Goal: Transaction & Acquisition: Obtain resource

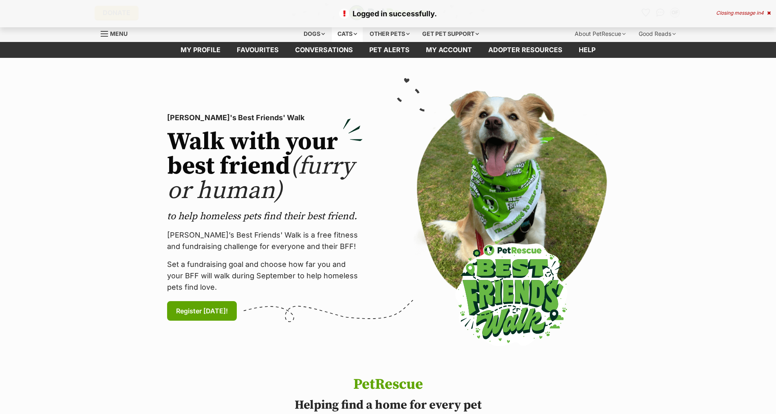
click at [350, 33] on div "Cats" at bounding box center [347, 34] width 31 height 16
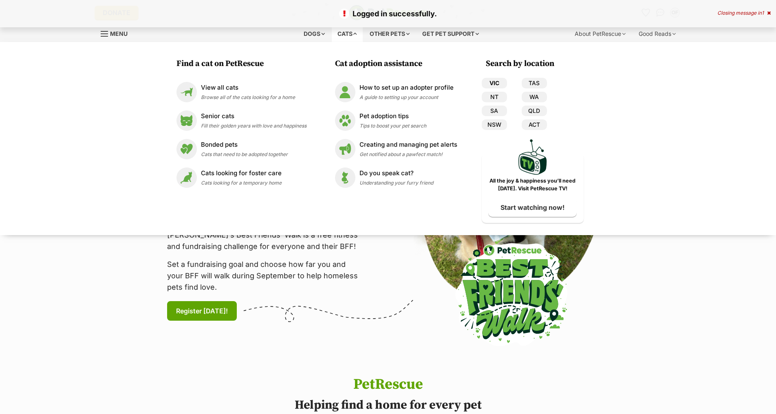
click at [500, 86] on link "VIC" at bounding box center [494, 83] width 25 height 11
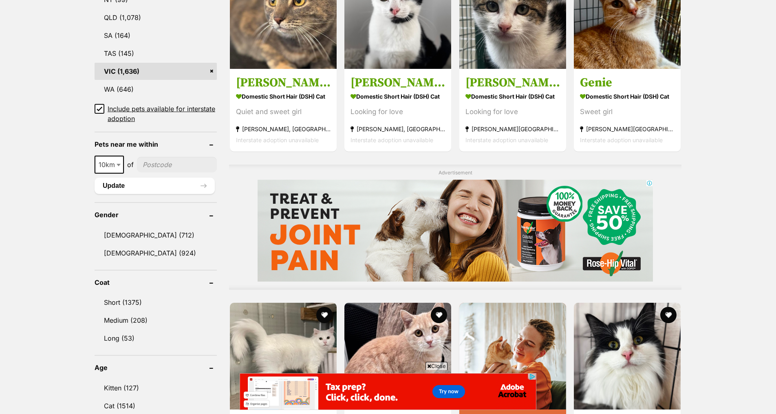
click at [166, 162] on input"] "postcode" at bounding box center [177, 164] width 80 height 15
type input"] "3064"
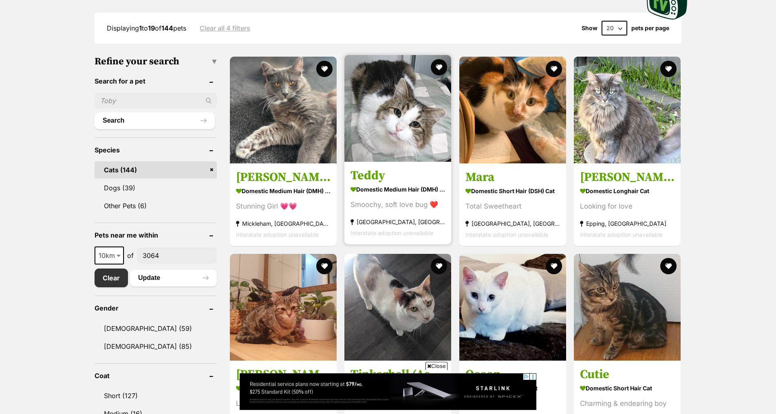
scroll to position [208, 0]
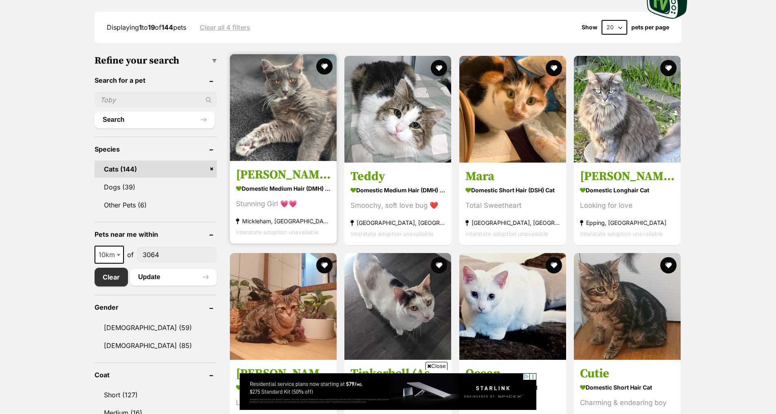
click at [310, 193] on strong "Domestic Medium Hair (DMH) Cat" at bounding box center [283, 189] width 95 height 12
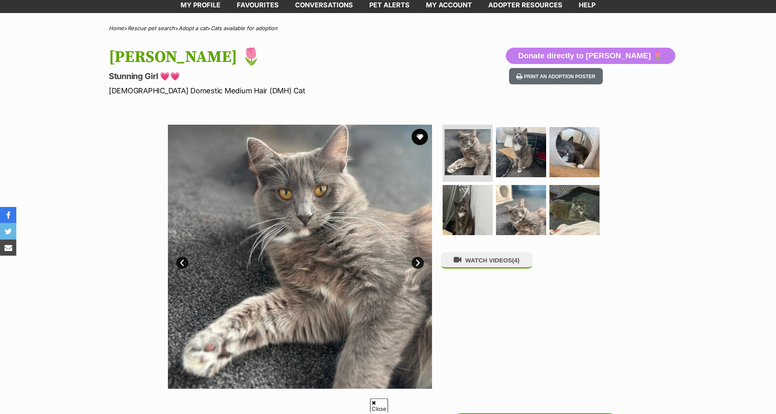
scroll to position [83, 0]
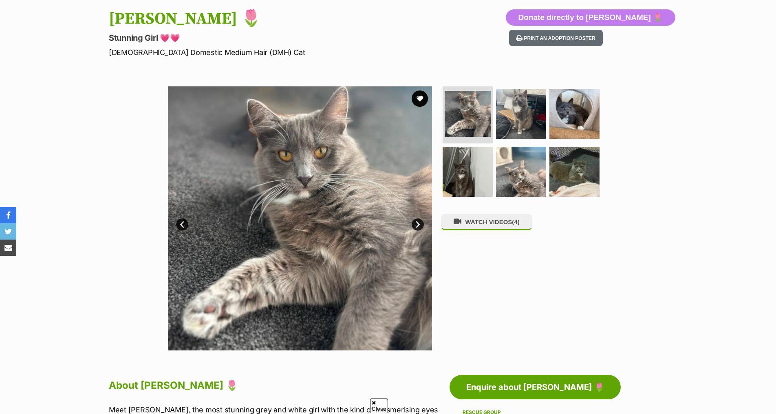
click at [422, 223] on link "Next" at bounding box center [418, 225] width 12 height 12
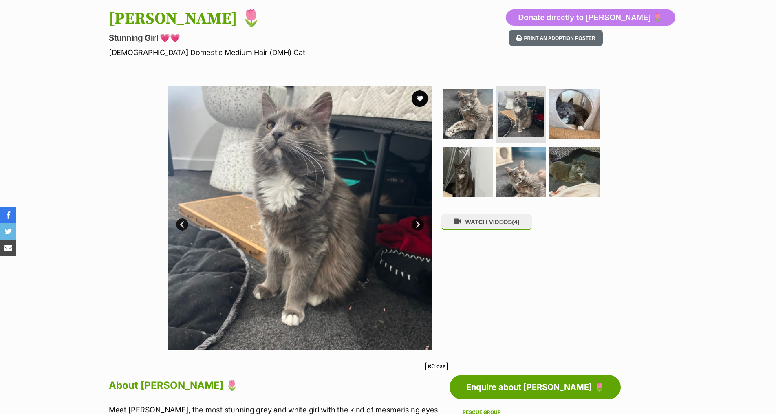
click at [422, 223] on link "Next" at bounding box center [418, 225] width 12 height 12
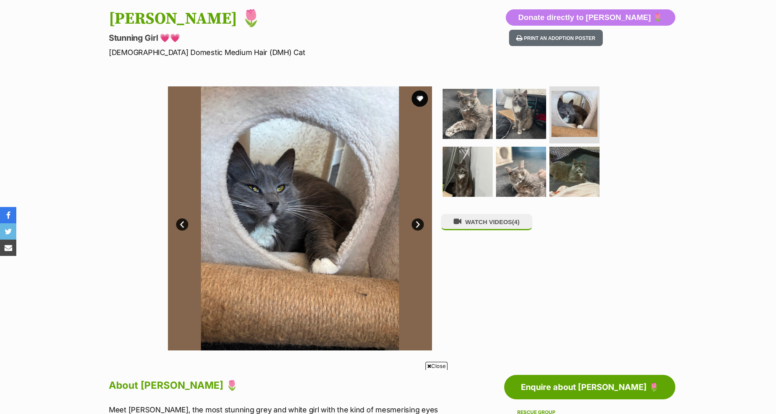
click at [422, 223] on link "Next" at bounding box center [418, 225] width 12 height 12
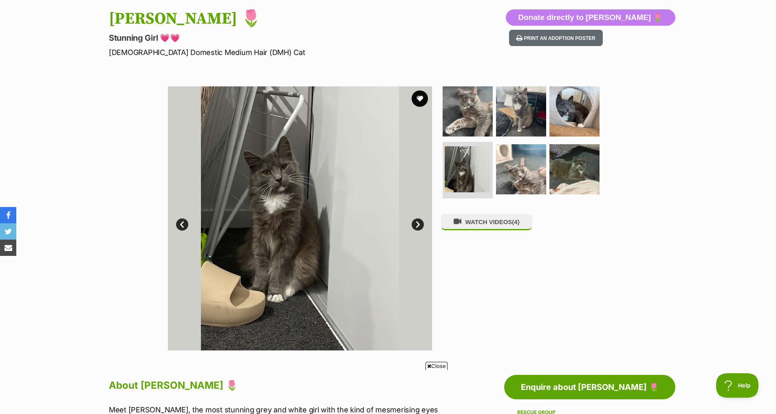
scroll to position [0, 0]
click at [422, 223] on link "Next" at bounding box center [418, 225] width 12 height 12
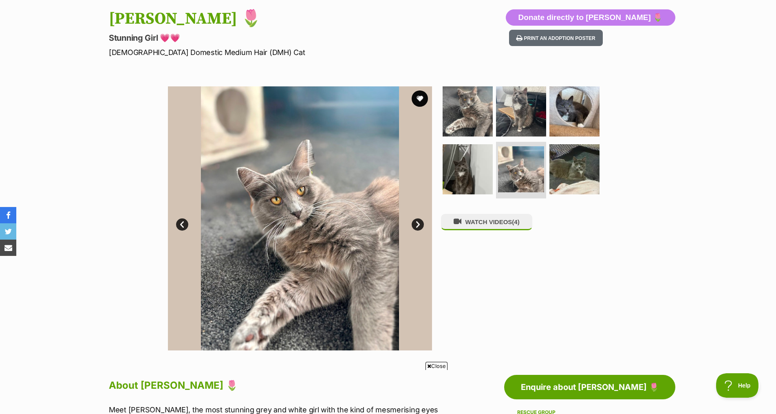
click at [422, 223] on link "Next" at bounding box center [418, 225] width 12 height 12
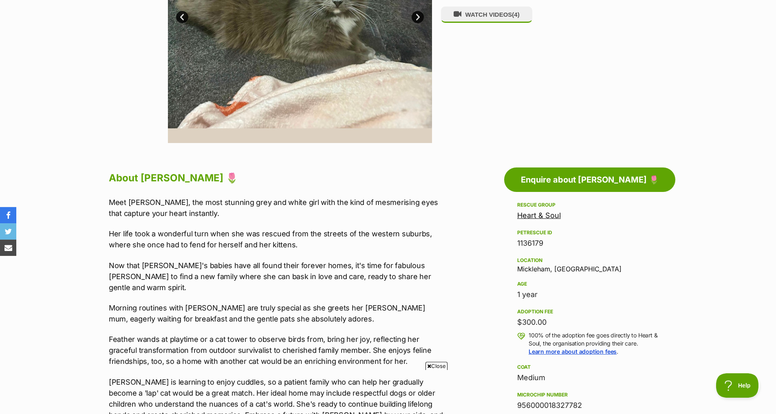
scroll to position [291, 0]
drag, startPoint x: 528, startPoint y: 296, endPoint x: 541, endPoint y: 296, distance: 13.0
click at [541, 296] on aside "Rescue group Heart & Soul PetRescue ID 1136179 Location Mickleham, VIC Age 1 ye…" at bounding box center [589, 392] width 171 height 384
drag, startPoint x: 517, startPoint y: 322, endPoint x: 560, endPoint y: 325, distance: 42.9
click at [560, 325] on div "$300.00" at bounding box center [589, 321] width 145 height 11
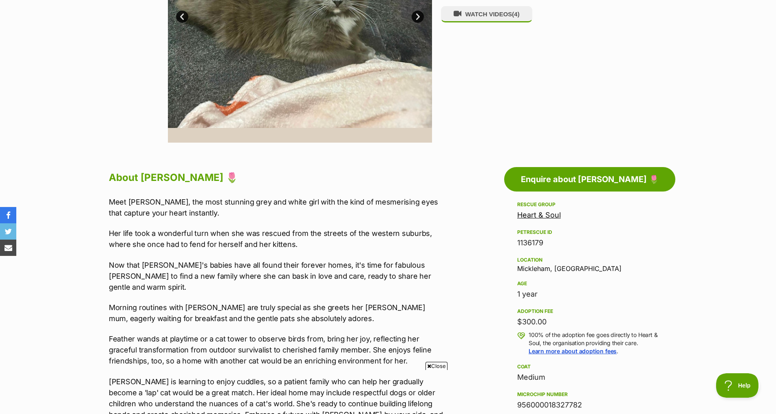
click at [560, 325] on div "$300.00" at bounding box center [589, 321] width 145 height 11
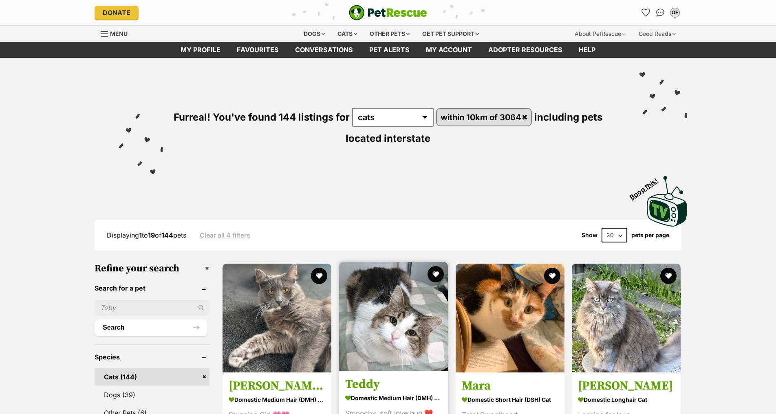
scroll to position [208, 0]
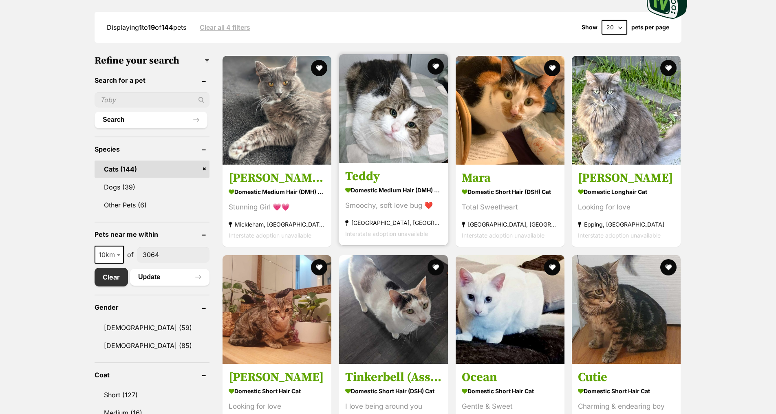
click at [433, 210] on div "Smoochy, soft love bug ❤️" at bounding box center [393, 206] width 97 height 11
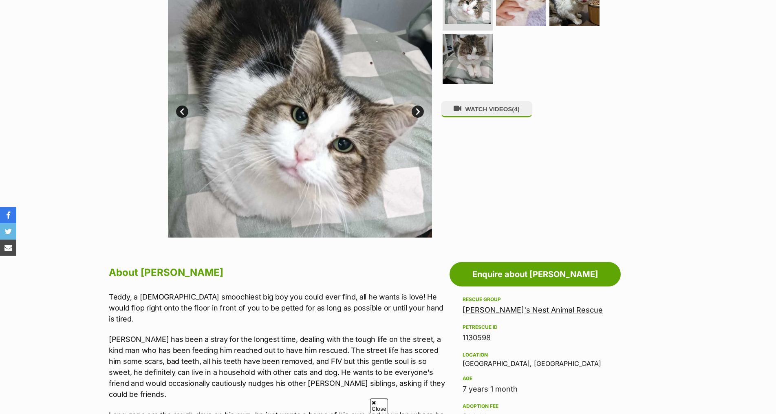
scroll to position [208, 0]
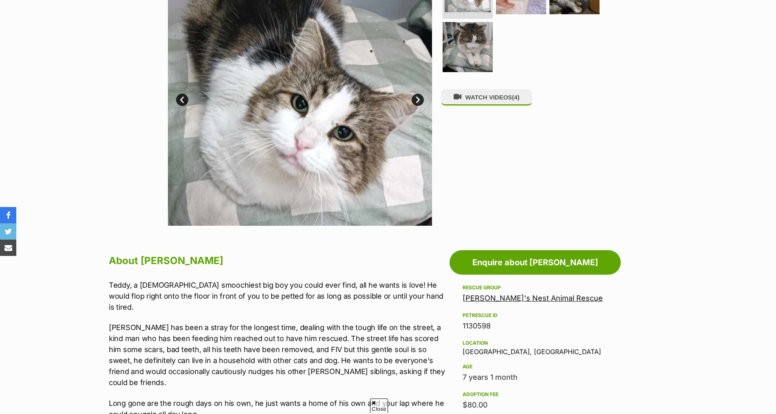
click at [421, 93] on img at bounding box center [300, 94] width 264 height 264
click at [417, 99] on link "Next" at bounding box center [418, 100] width 12 height 12
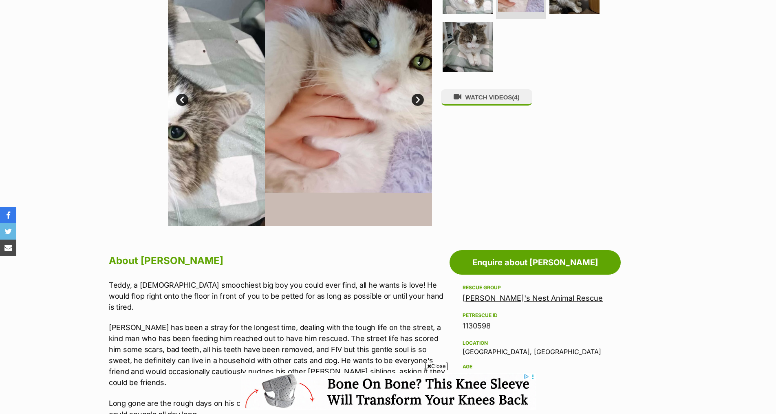
scroll to position [0, 0]
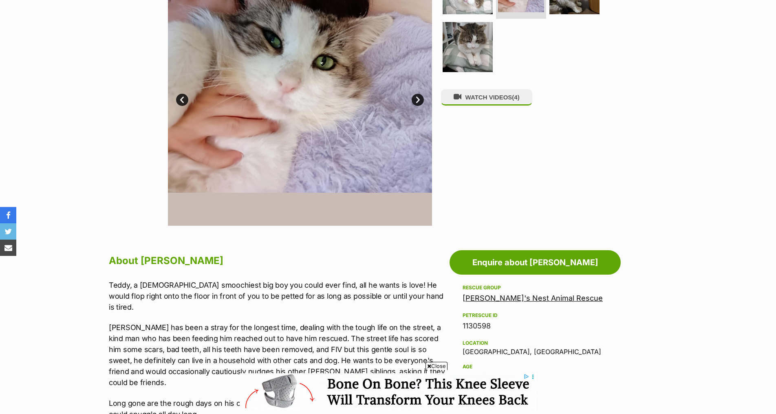
click at [418, 99] on link "Next" at bounding box center [418, 100] width 12 height 12
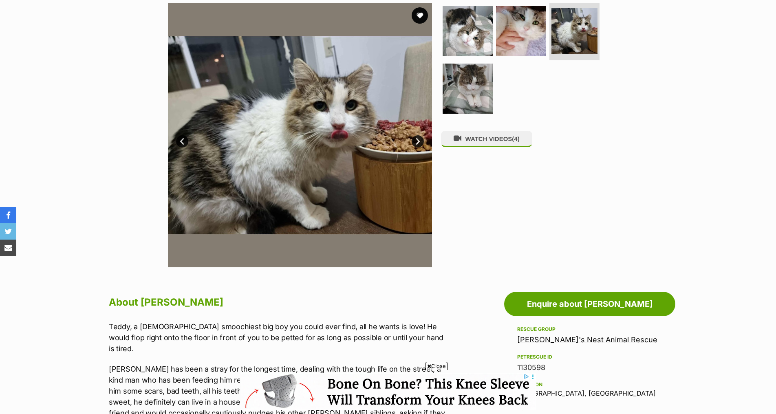
click at [420, 139] on link "Next" at bounding box center [418, 141] width 12 height 12
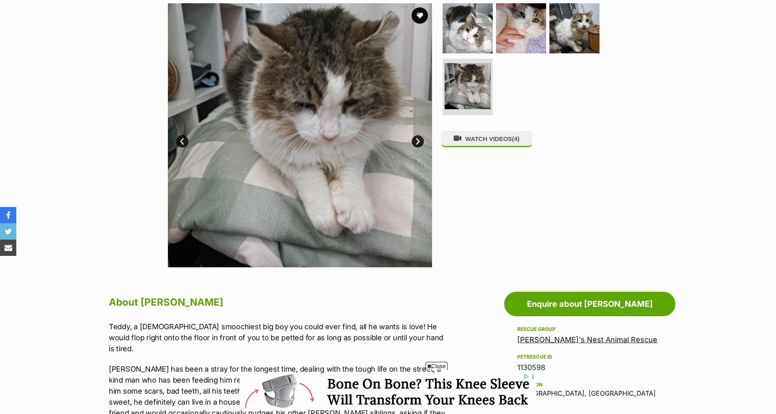
click at [420, 139] on link "Next" at bounding box center [418, 141] width 12 height 12
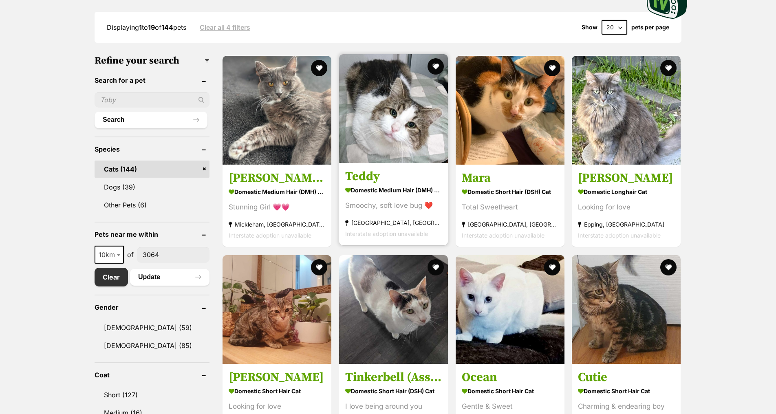
scroll to position [208, 0]
click at [439, 64] on button "favourite" at bounding box center [436, 66] width 18 height 18
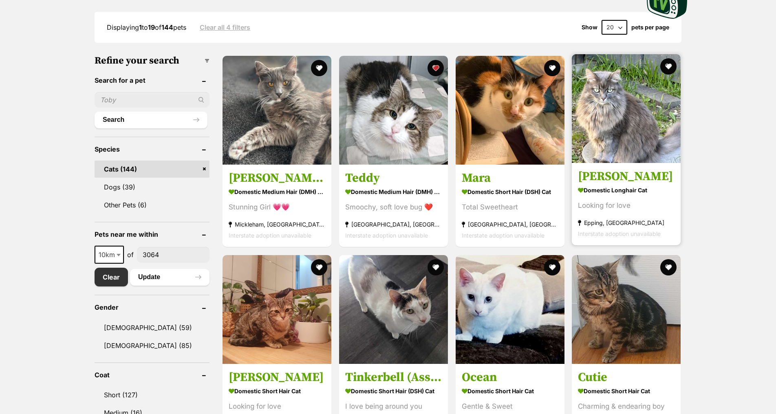
click at [652, 180] on h3 "[PERSON_NAME]" at bounding box center [626, 176] width 97 height 15
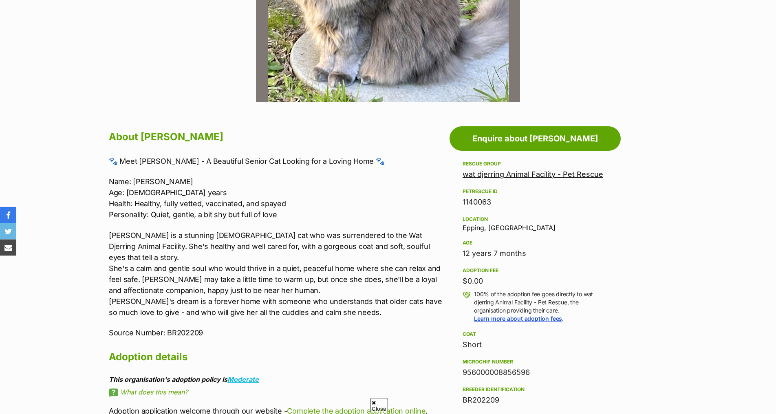
scroll to position [333, 0]
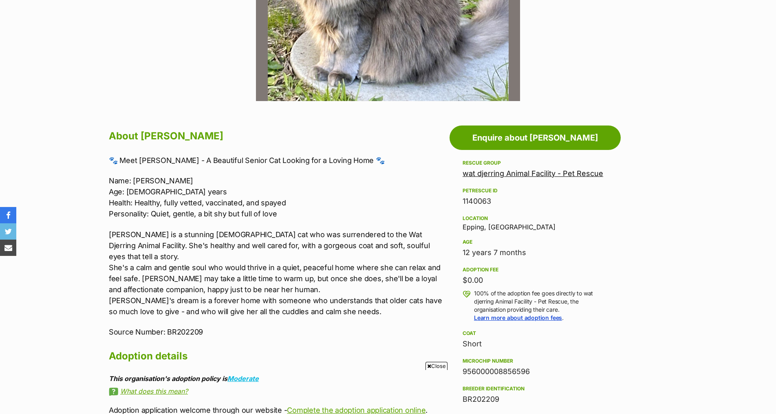
drag, startPoint x: 471, startPoint y: 255, endPoint x: 558, endPoint y: 259, distance: 86.5
click at [559, 258] on div "12 years 7 months" at bounding box center [535, 252] width 145 height 11
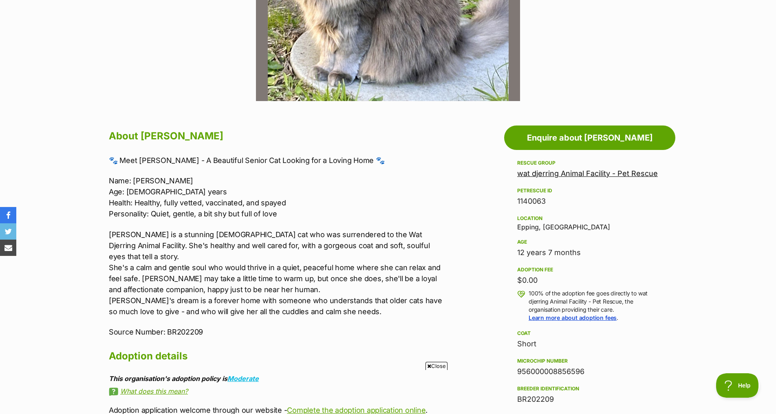
drag, startPoint x: 524, startPoint y: 276, endPoint x: 562, endPoint y: 272, distance: 37.7
click at [550, 274] on div "Adoption fee $0.00" at bounding box center [589, 277] width 145 height 20
drag, startPoint x: 522, startPoint y: 254, endPoint x: 566, endPoint y: 259, distance: 43.5
click at [566, 259] on div "12 years 7 months" at bounding box center [589, 252] width 145 height 11
click at [567, 257] on div "12 years 7 months" at bounding box center [589, 252] width 145 height 11
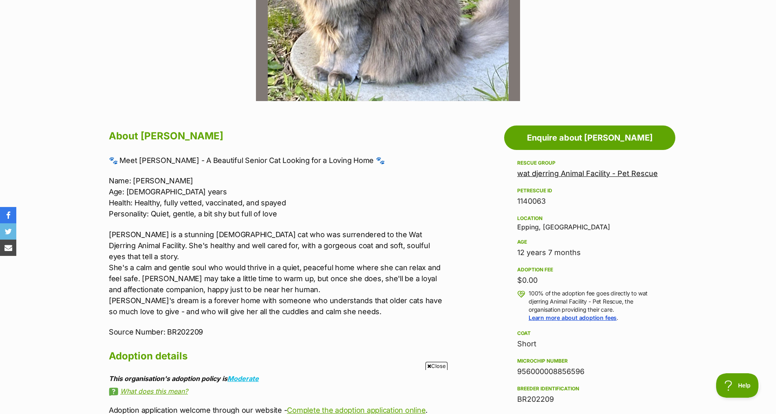
click at [567, 257] on div "12 years 7 months" at bounding box center [589, 252] width 145 height 11
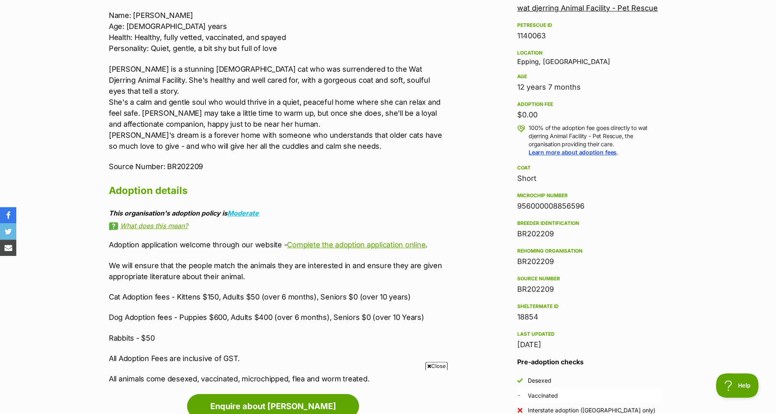
scroll to position [499, 0]
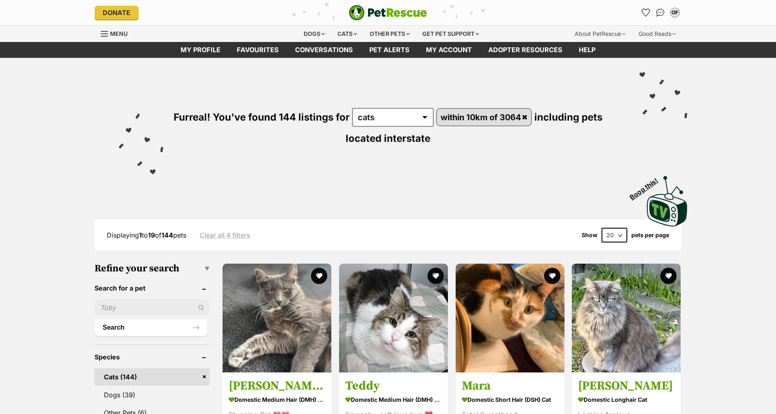
scroll to position [208, 0]
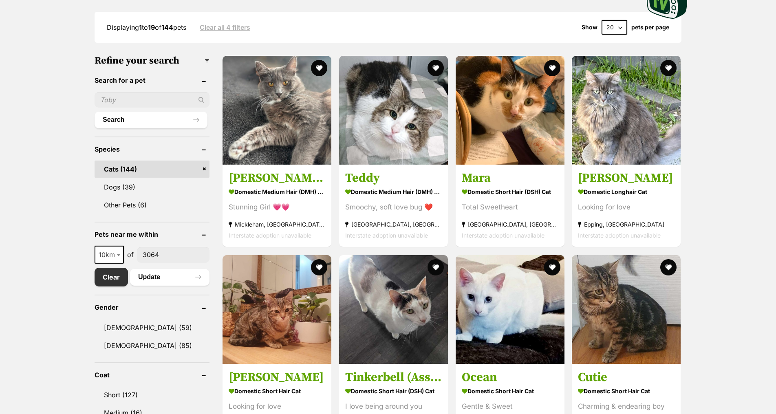
click at [290, 315] on img at bounding box center [277, 309] width 109 height 109
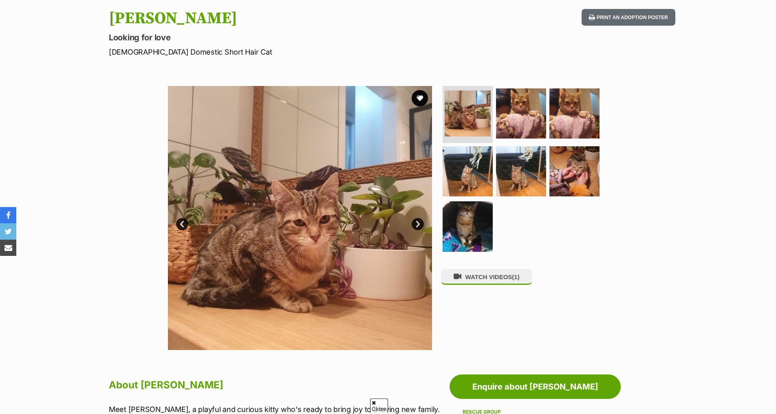
scroll to position [83, 0]
click at [414, 233] on img at bounding box center [300, 218] width 264 height 264
click at [418, 230] on link "Next" at bounding box center [418, 225] width 12 height 12
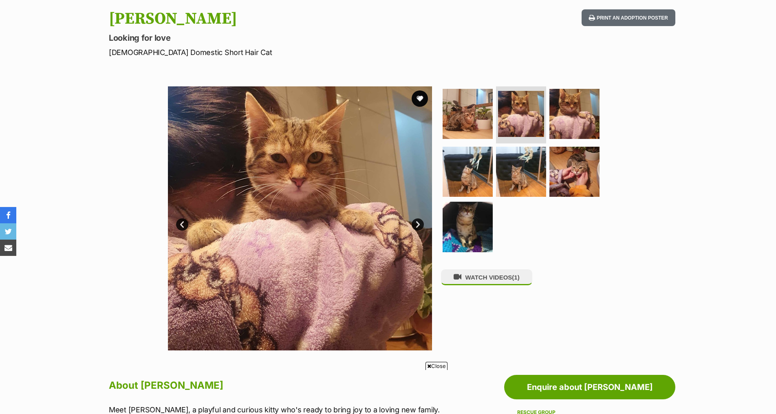
click at [418, 229] on link "Next" at bounding box center [418, 225] width 12 height 12
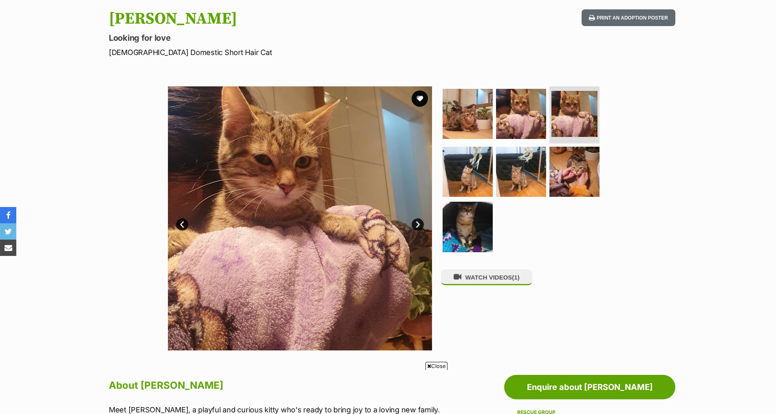
click at [418, 229] on link "Next" at bounding box center [418, 225] width 12 height 12
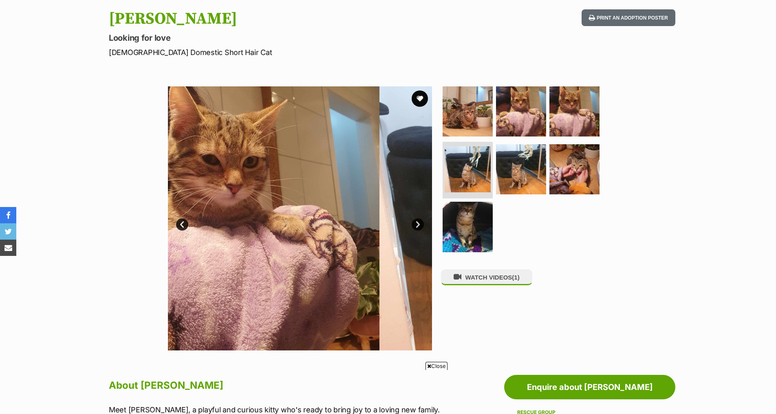
scroll to position [0, 0]
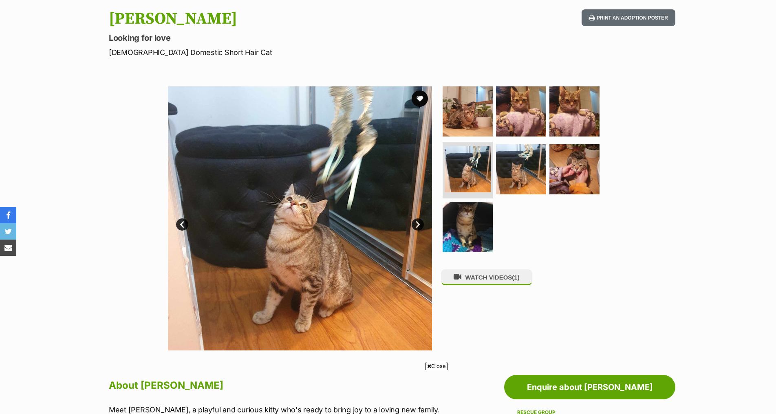
click at [418, 229] on link "Next" at bounding box center [418, 225] width 12 height 12
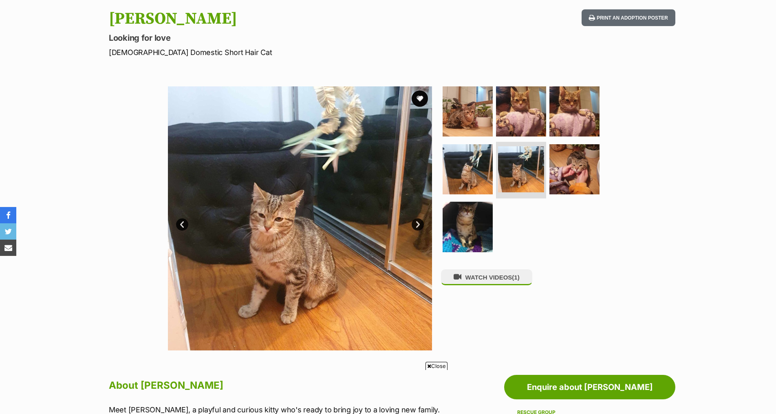
click at [418, 229] on link "Next" at bounding box center [418, 225] width 12 height 12
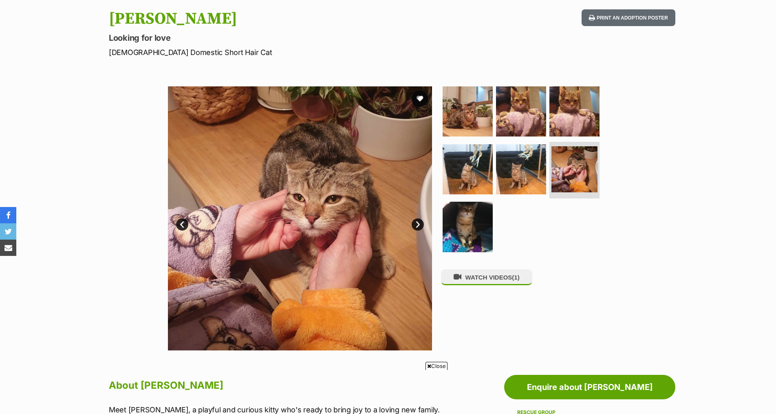
click at [411, 223] on img at bounding box center [300, 218] width 264 height 264
click at [413, 221] on img at bounding box center [300, 218] width 264 height 264
click at [420, 226] on link "Next" at bounding box center [418, 225] width 12 height 12
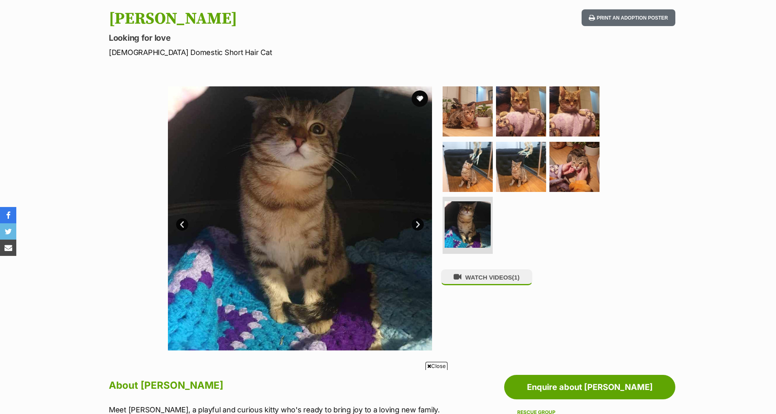
click at [418, 227] on link "Next" at bounding box center [418, 225] width 12 height 12
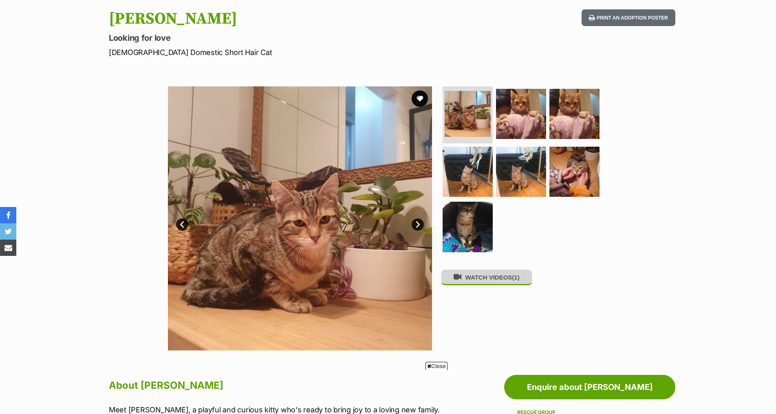
click at [506, 276] on button "WATCH VIDEOS (1)" at bounding box center [486, 278] width 91 height 16
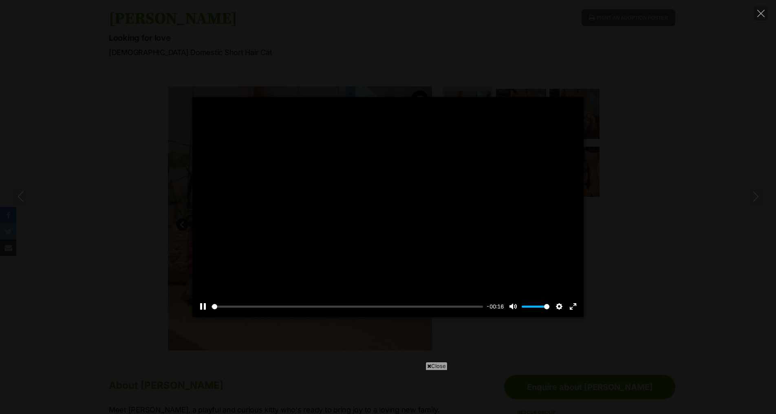
click at [387, 209] on button "Play" at bounding box center [388, 207] width 20 height 20
click at [391, 210] on button "Play" at bounding box center [388, 207] width 20 height 20
click at [396, 248] on div at bounding box center [387, 207] width 391 height 220
type input "27.88"
